Goal: Find specific fact

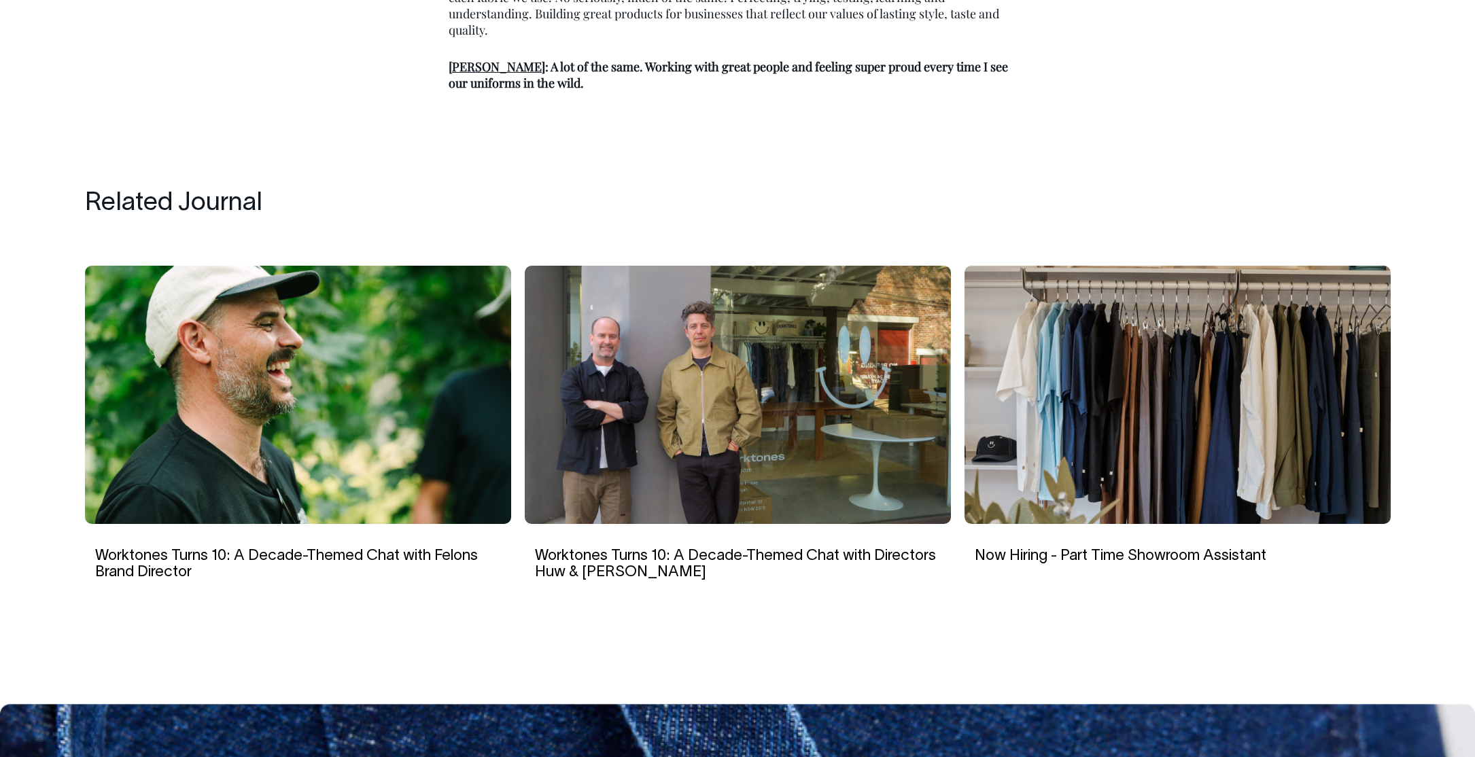
scroll to position [2287, 0]
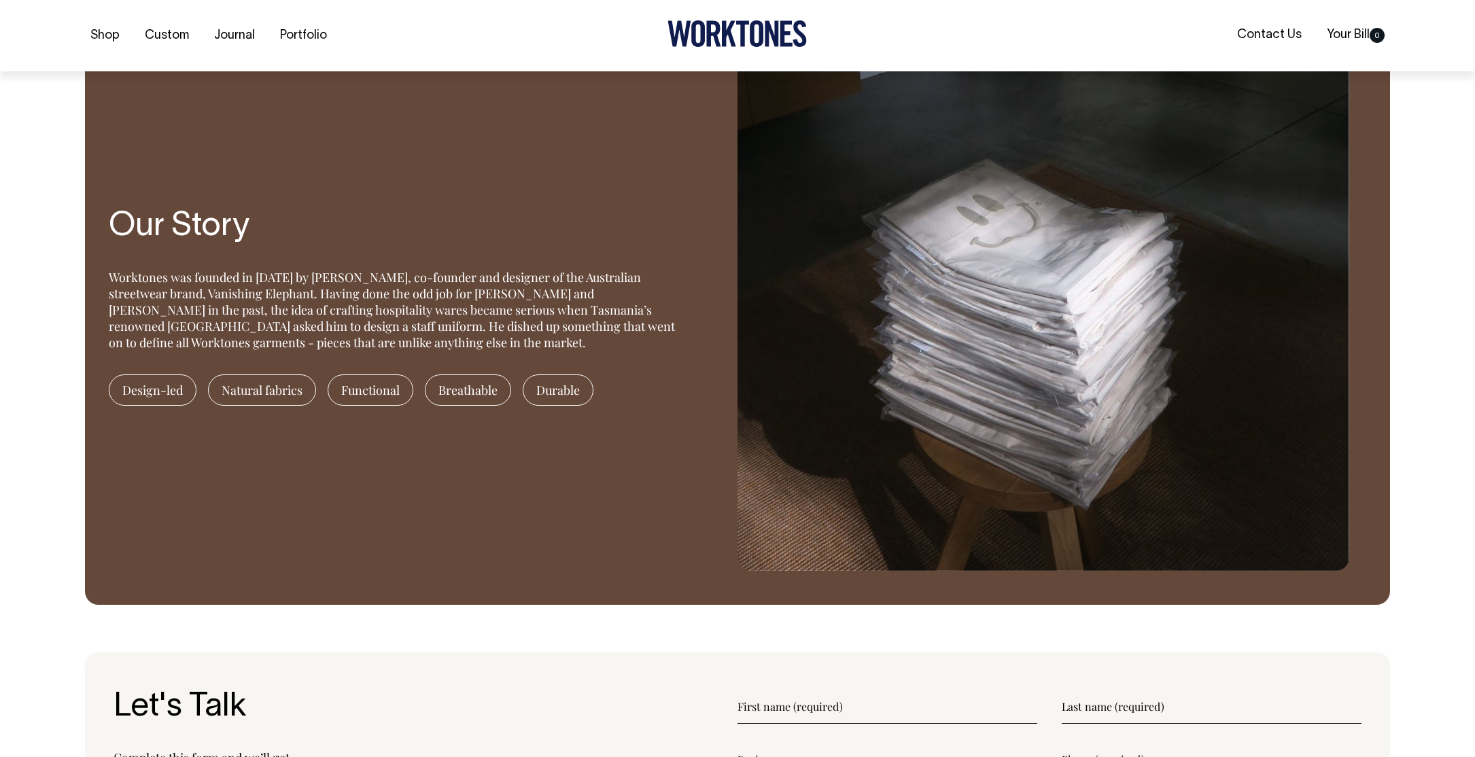
scroll to position [1254, 0]
drag, startPoint x: 299, startPoint y: 277, endPoint x: 368, endPoint y: 277, distance: 69.3
click at [368, 277] on div "Worktones was founded in 2015 by Huw Bennett, co-founder and designer of the Au…" at bounding box center [398, 309] width 578 height 82
copy div "Huw Bennett"
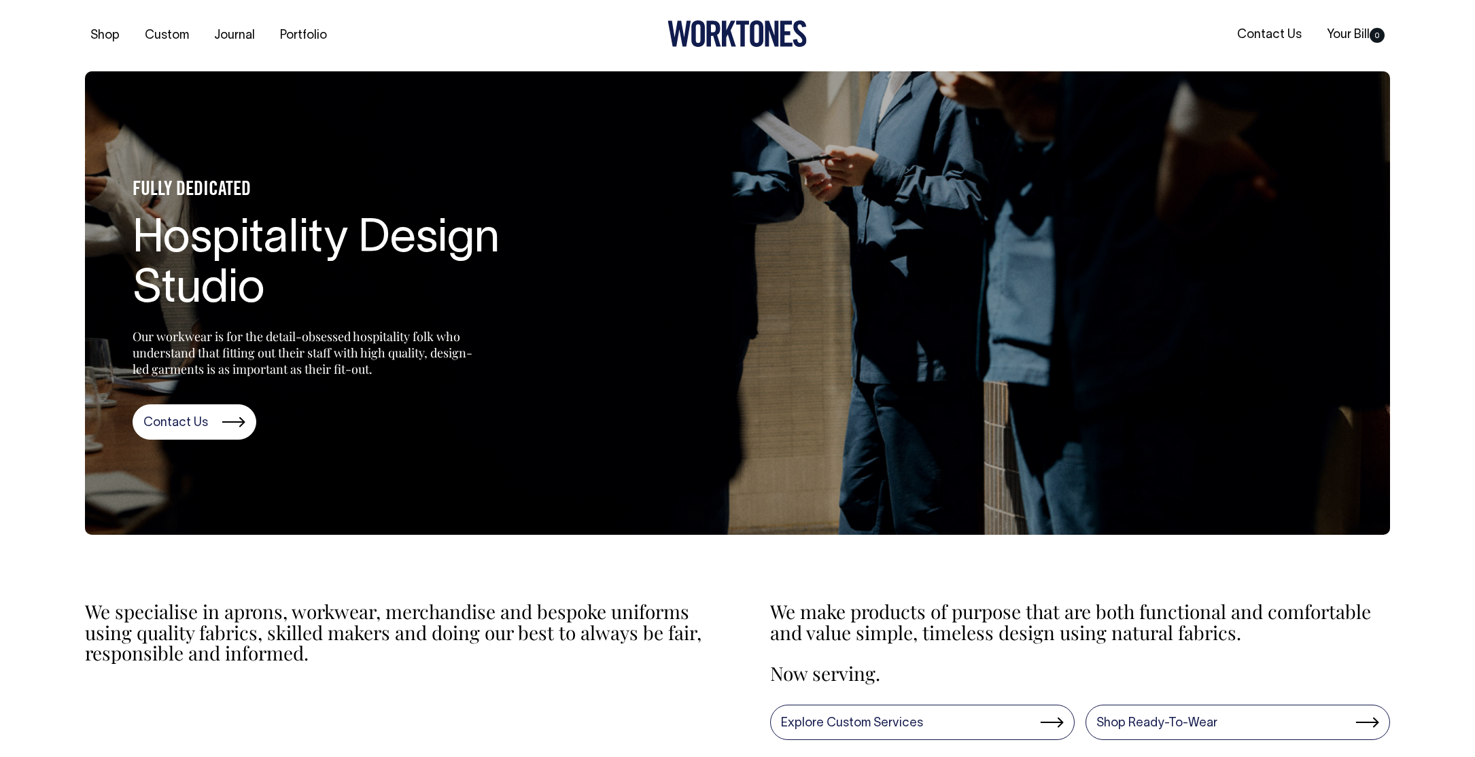
scroll to position [0, 0]
